Goal: Task Accomplishment & Management: Use online tool/utility

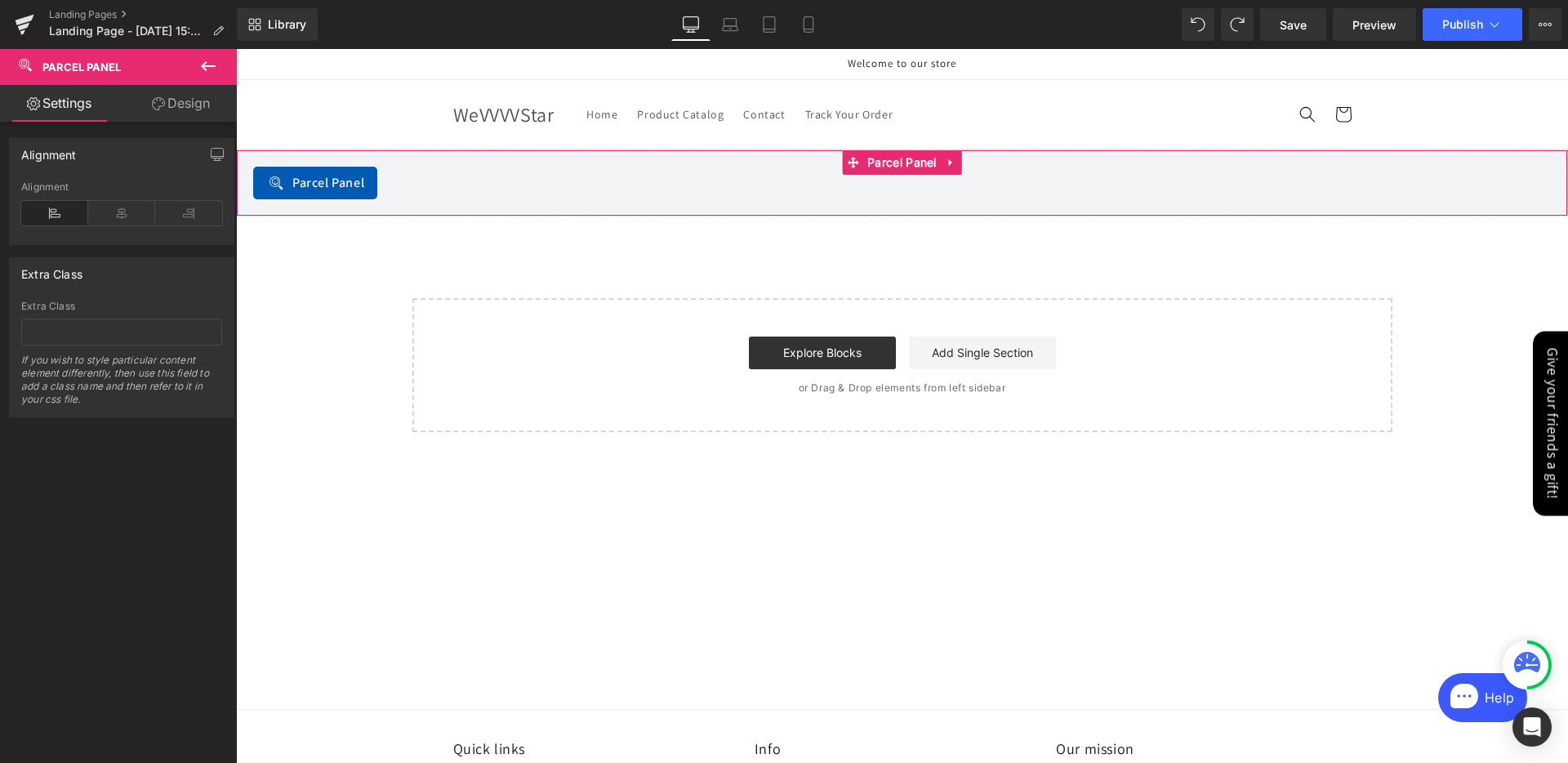
click at [145, 111] on link "Design" at bounding box center [181, 103] width 118 height 37
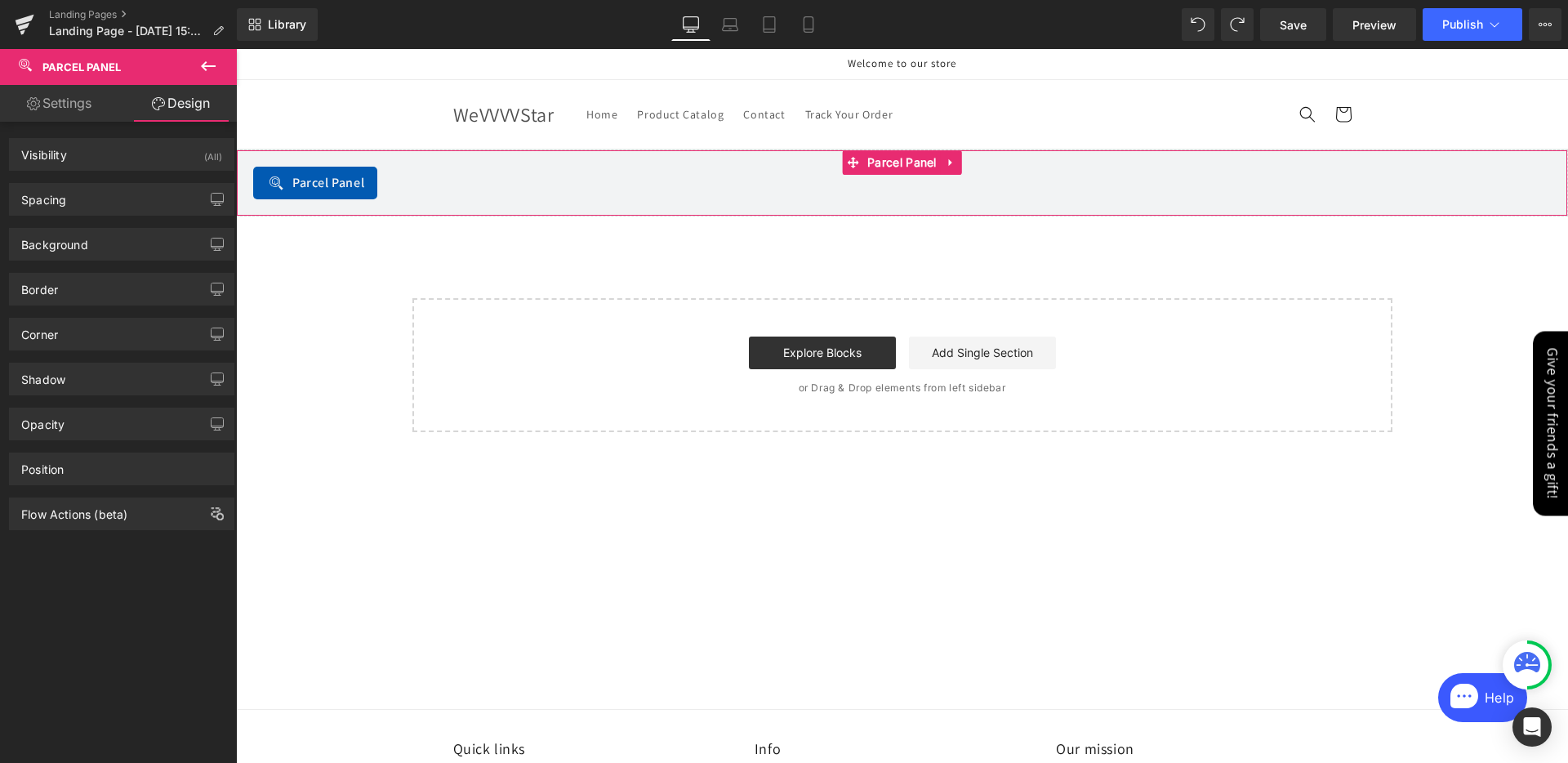
click at [53, 114] on link "Settings" at bounding box center [59, 103] width 118 height 37
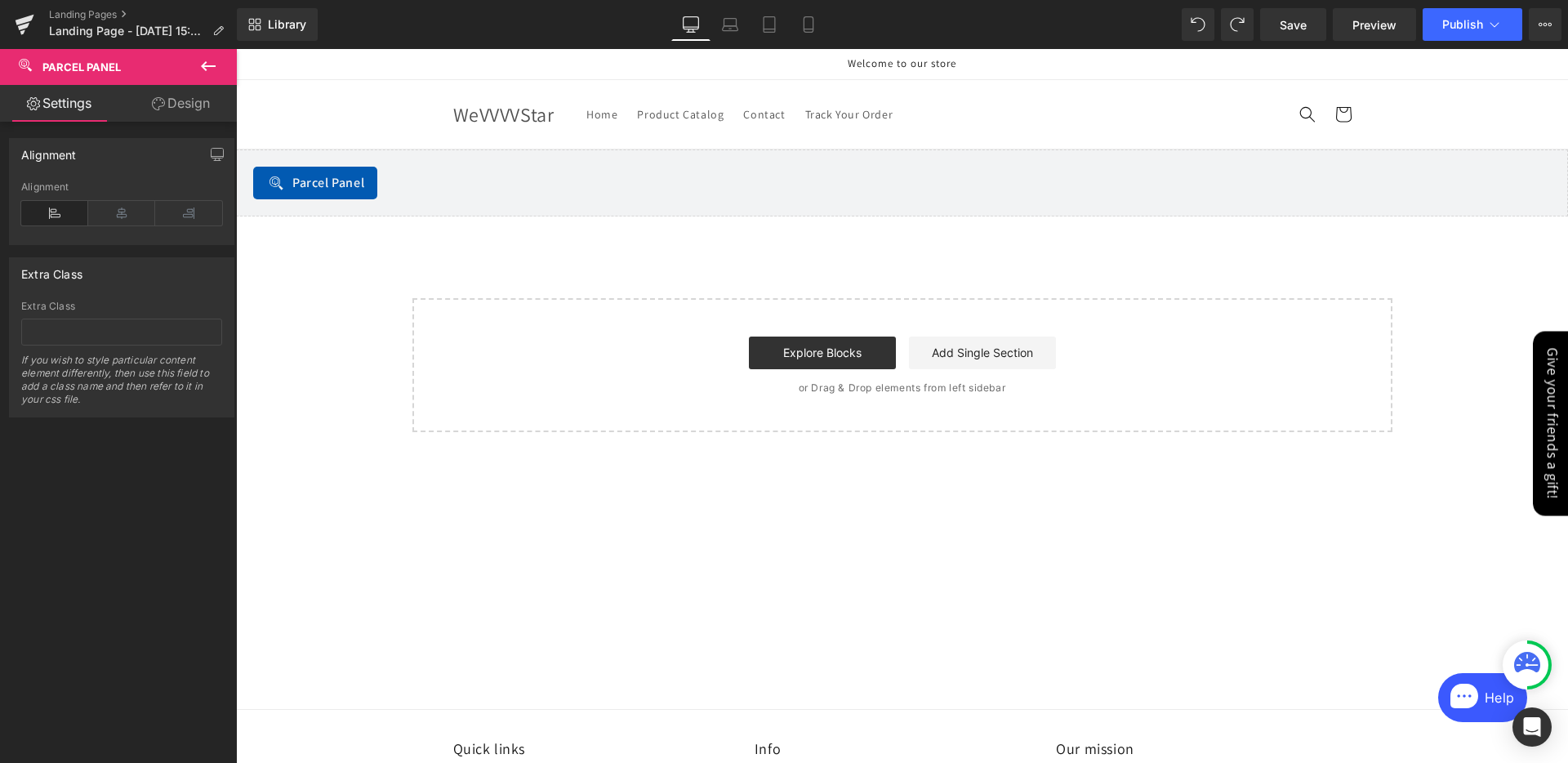
click at [199, 71] on icon at bounding box center [208, 66] width 20 height 20
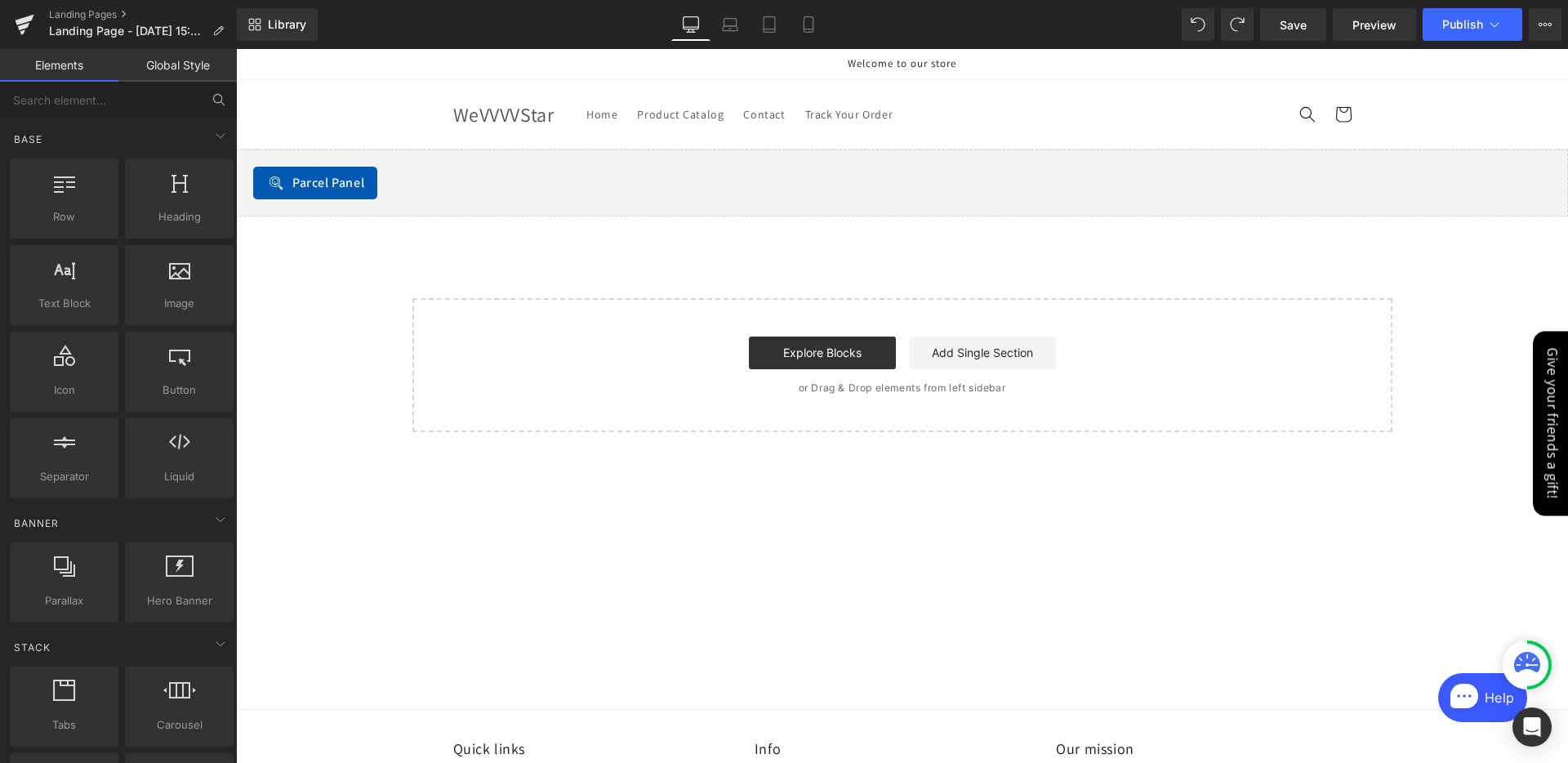
click at [141, 72] on link "Global Style" at bounding box center [177, 65] width 118 height 32
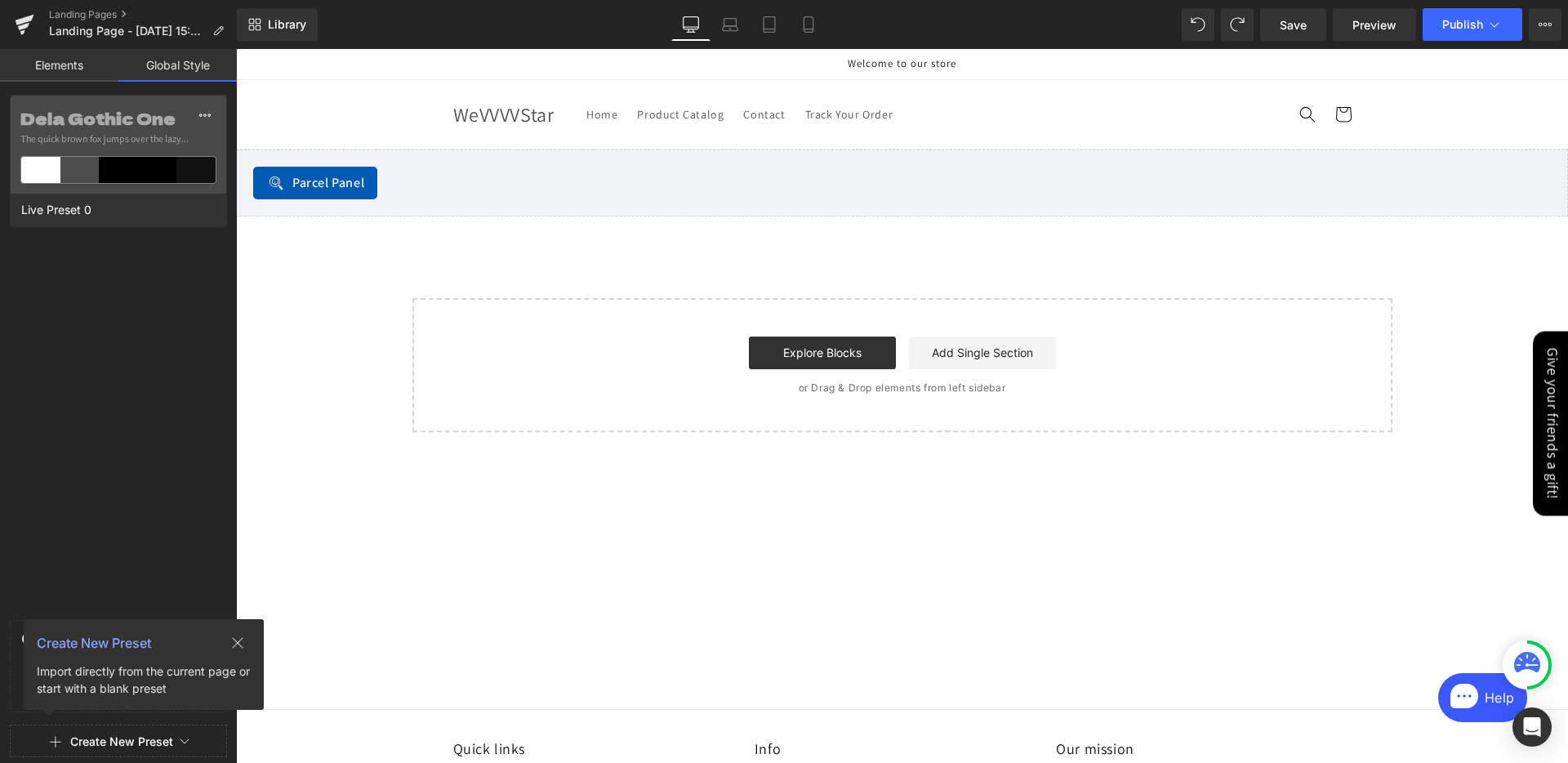
click at [59, 62] on link "Elements" at bounding box center [59, 65] width 118 height 32
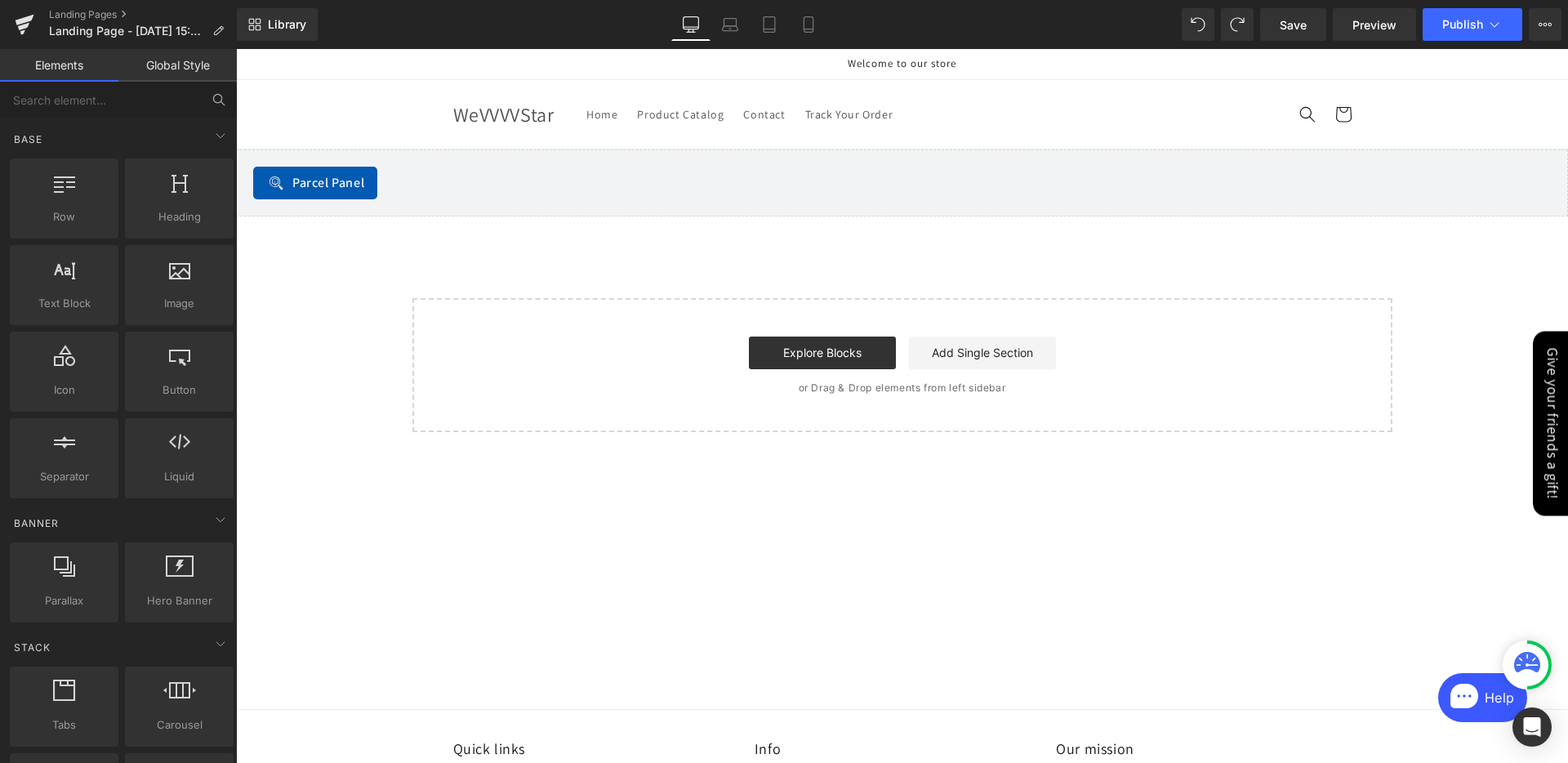
click at [215, 60] on link "Global Style" at bounding box center [177, 65] width 118 height 32
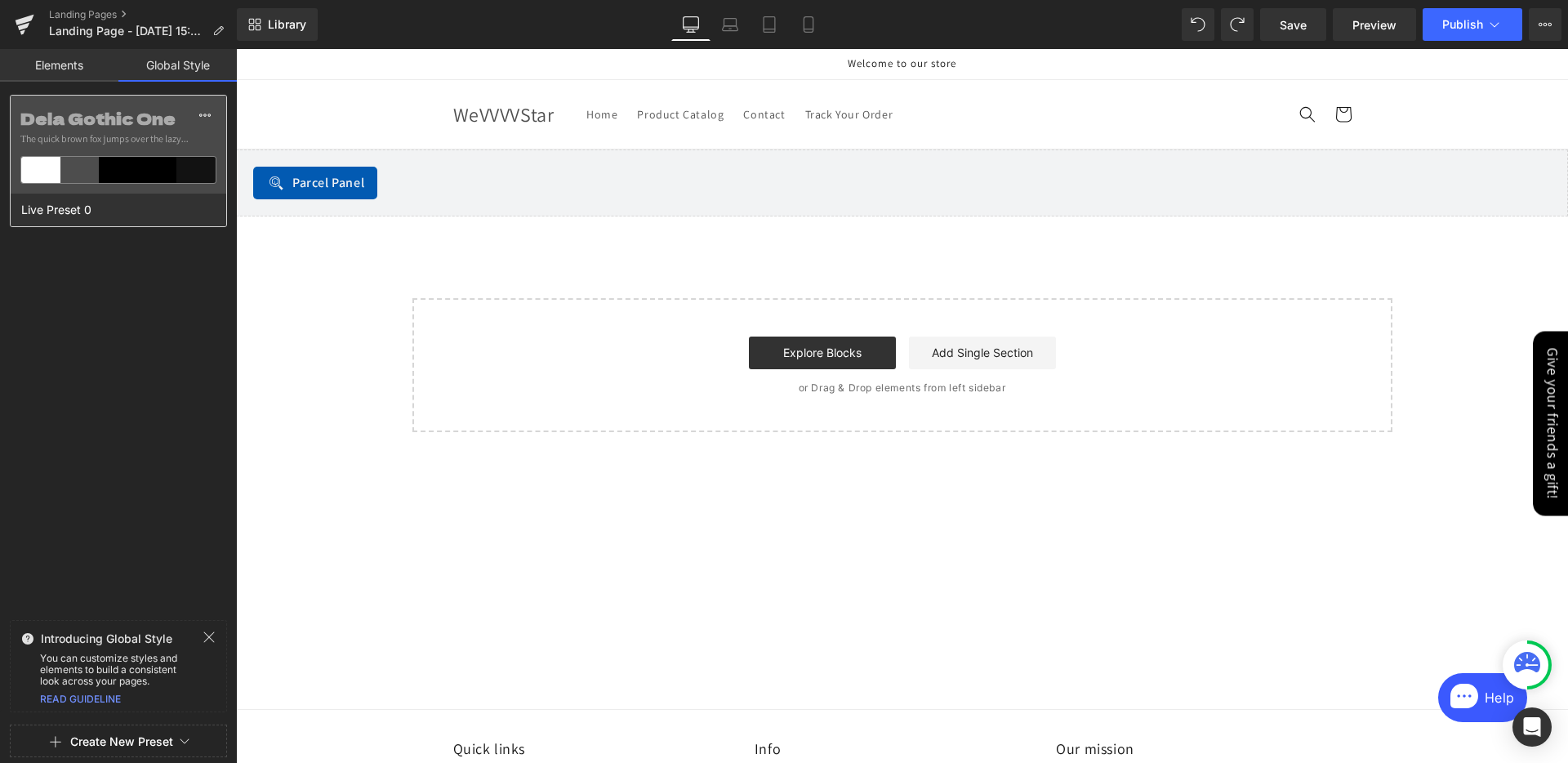
click at [125, 191] on div "Dela Gothic One The quick brown fox jumps over the lazy..." at bounding box center [118, 144] width 215 height 98
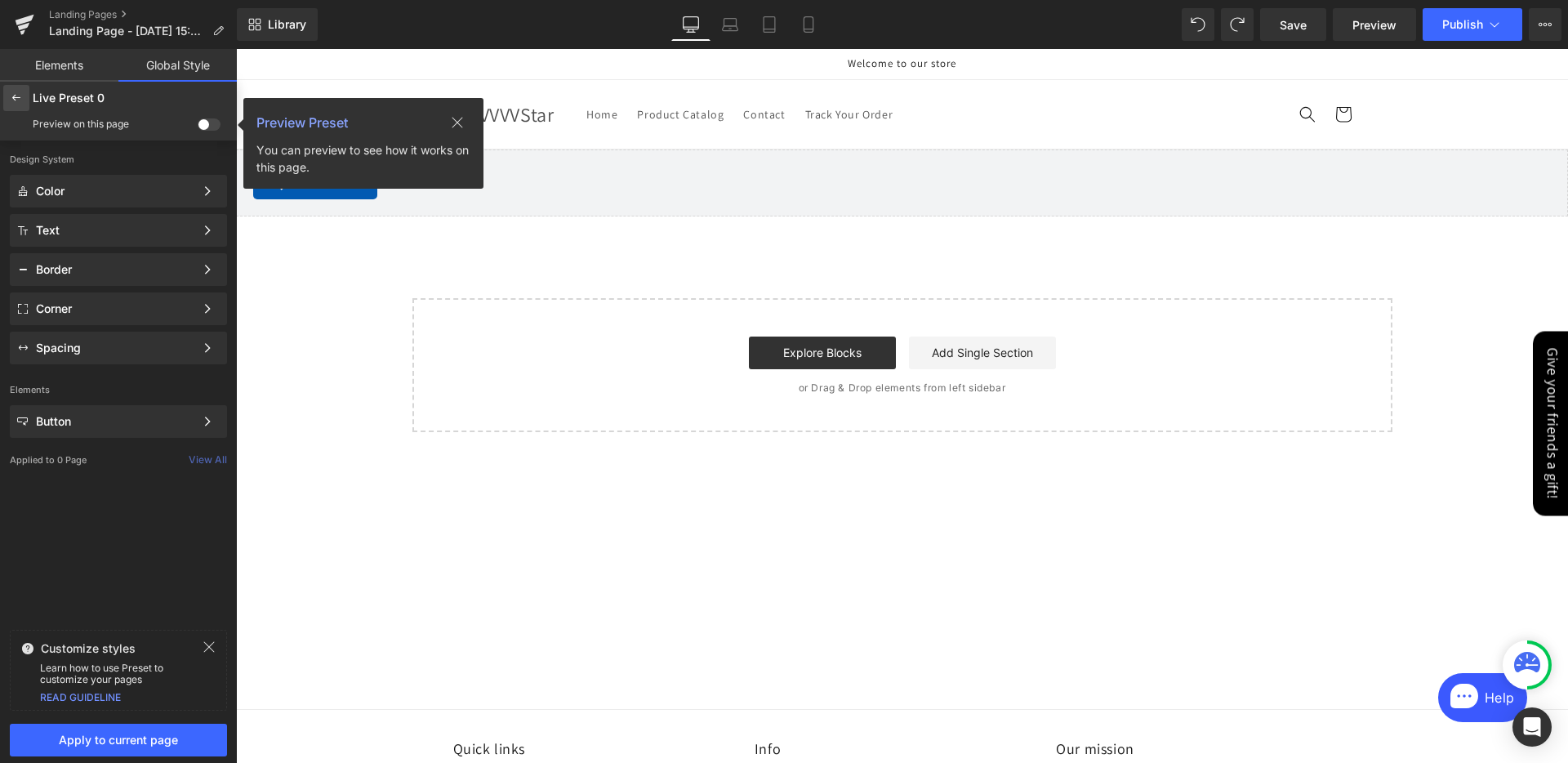
click at [19, 100] on icon at bounding box center [16, 98] width 13 height 13
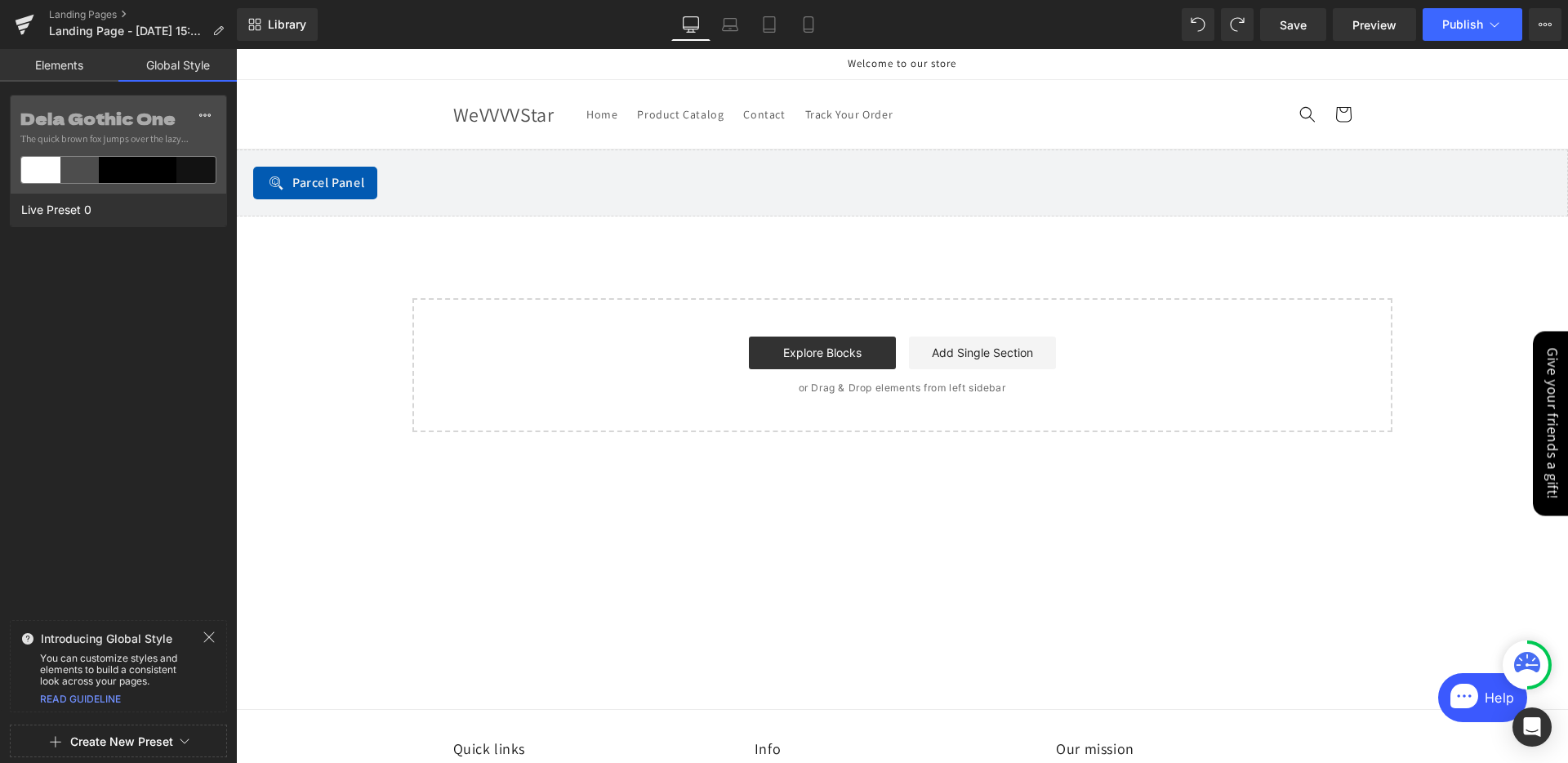
click at [32, 77] on link "Elements" at bounding box center [59, 65] width 118 height 32
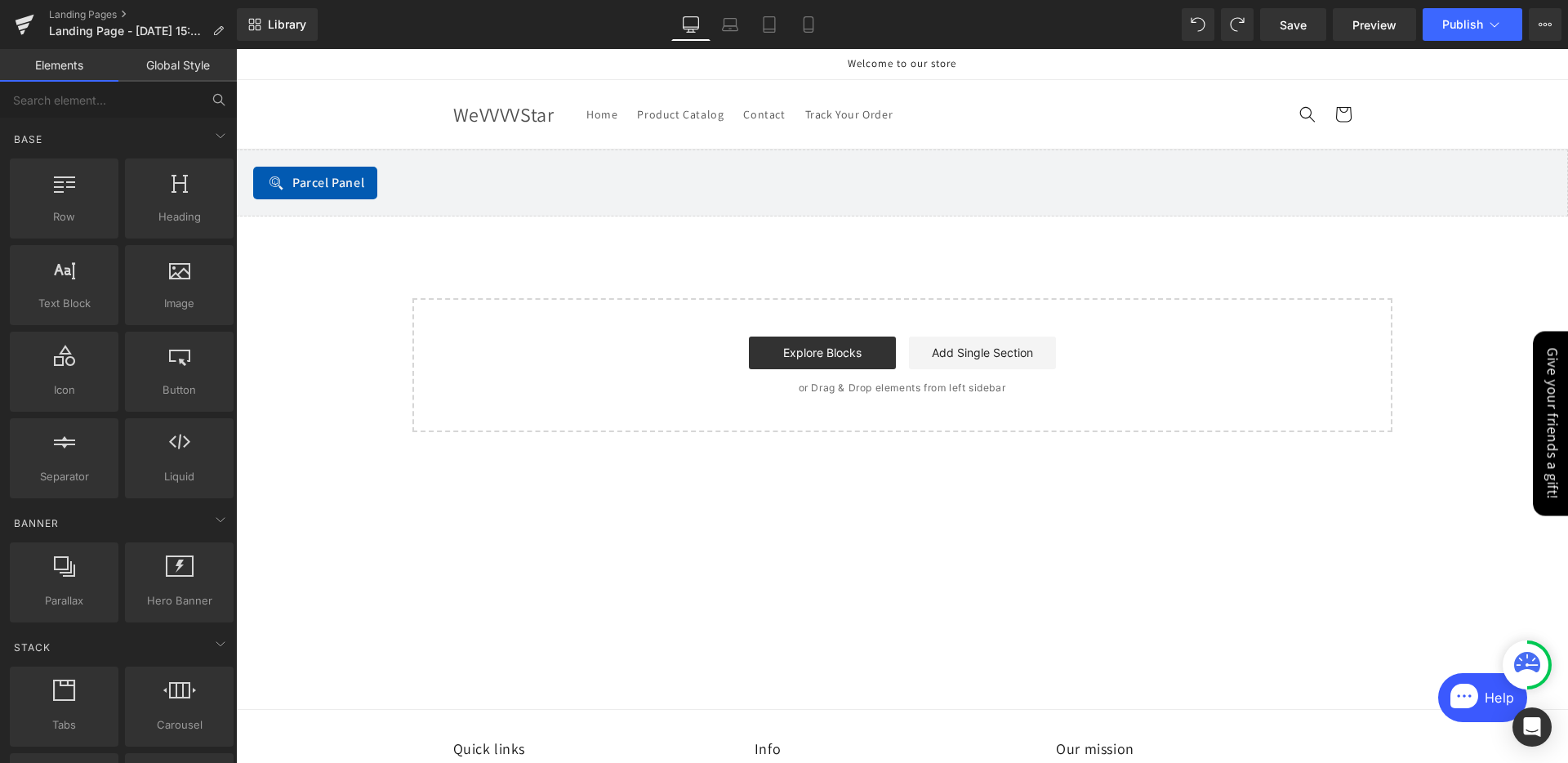
click at [45, 70] on link "Elements" at bounding box center [59, 65] width 118 height 32
